Goal: Find specific page/section: Find specific page/section

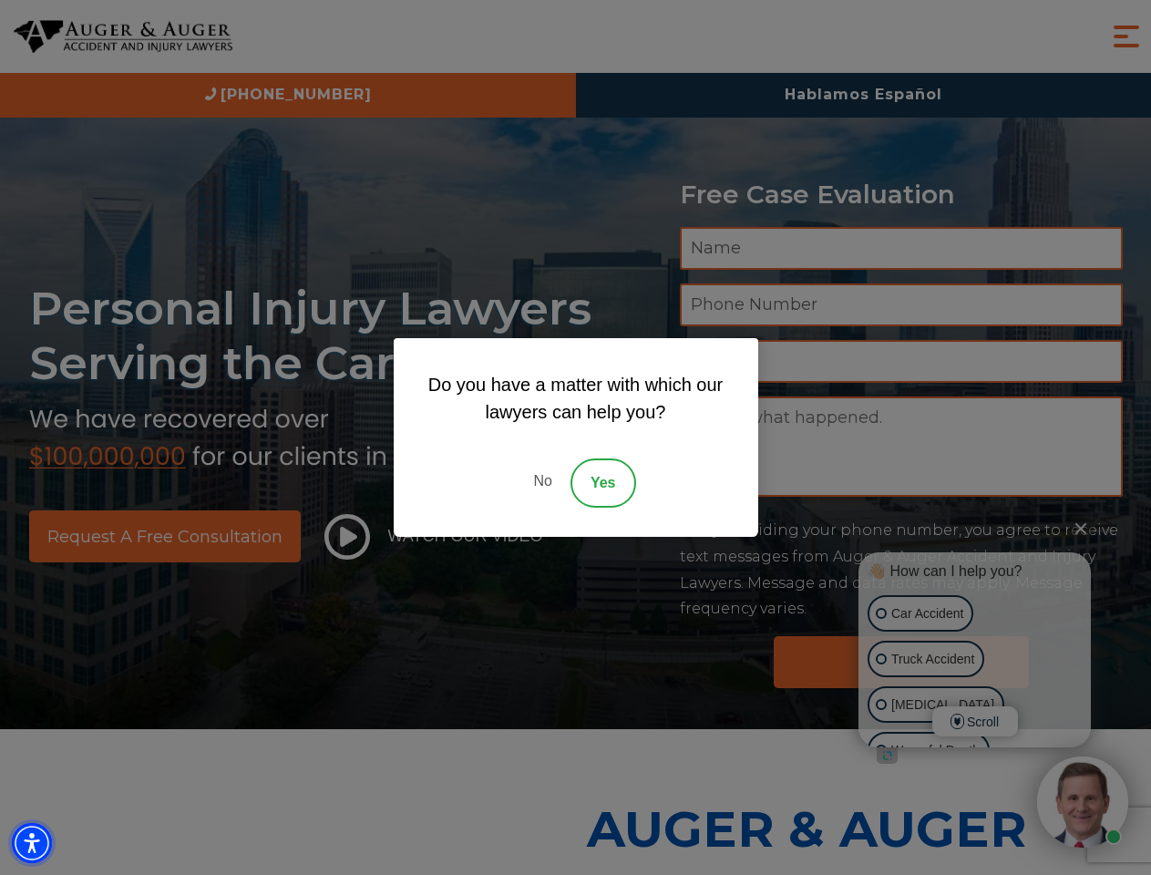
click at [32, 843] on img "Accessibility Menu" at bounding box center [32, 843] width 40 height 40
